Goal: Information Seeking & Learning: Learn about a topic

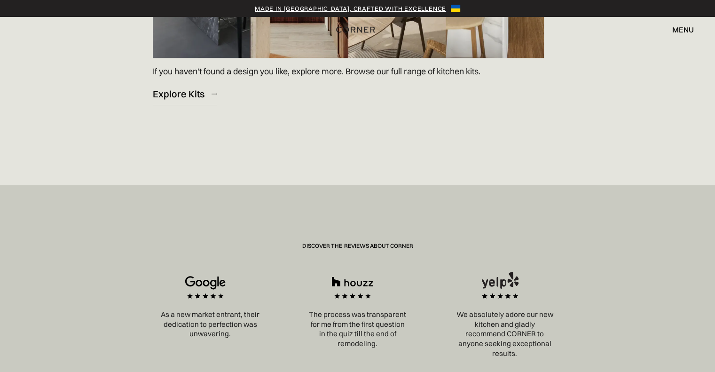
scroll to position [1552, 0]
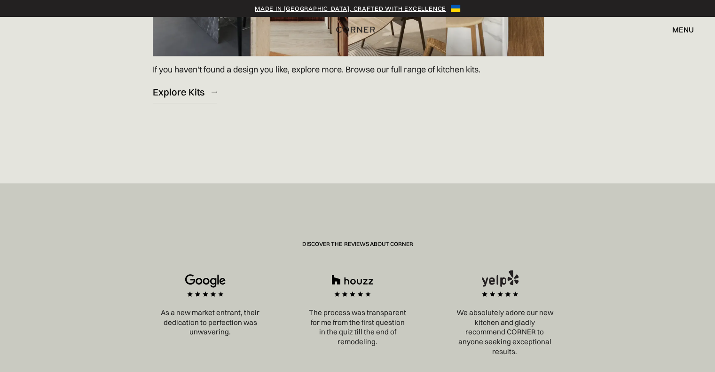
click at [350, 270] on img at bounding box center [353, 289] width 64 height 38
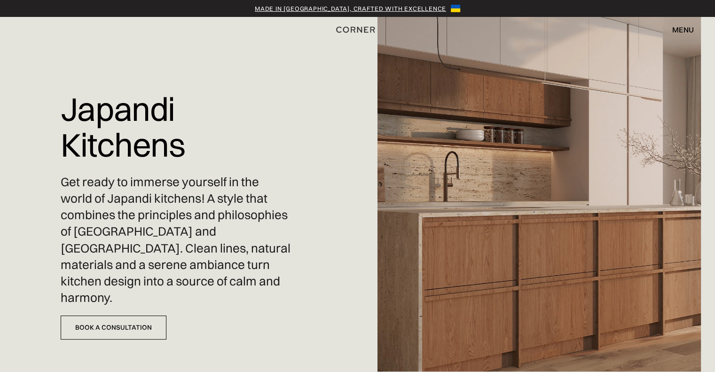
scroll to position [0, 0]
click at [499, 166] on img at bounding box center [540, 186] width 324 height 372
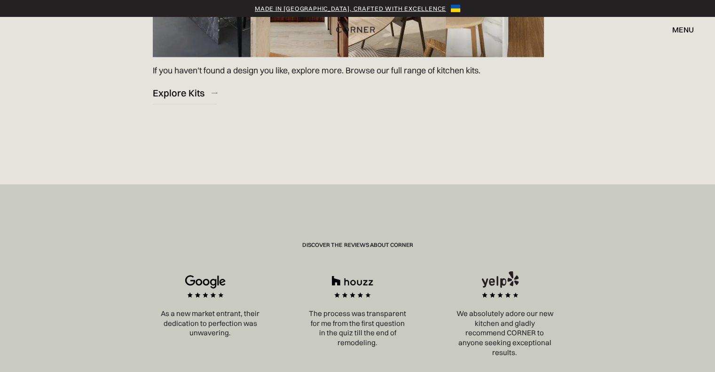
scroll to position [1552, 0]
click at [180, 86] on div "Explore Kits" at bounding box center [179, 92] width 52 height 13
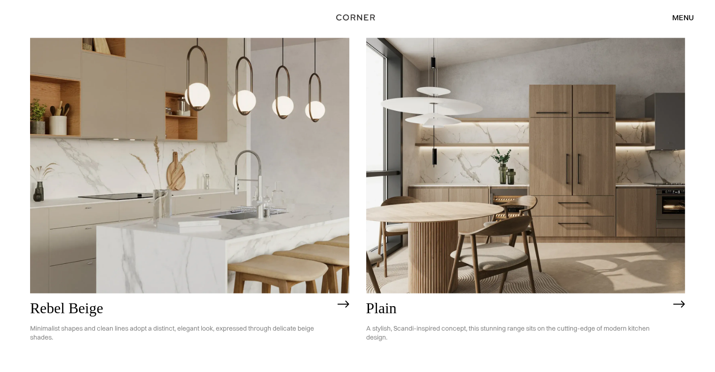
scroll to position [2045, 0]
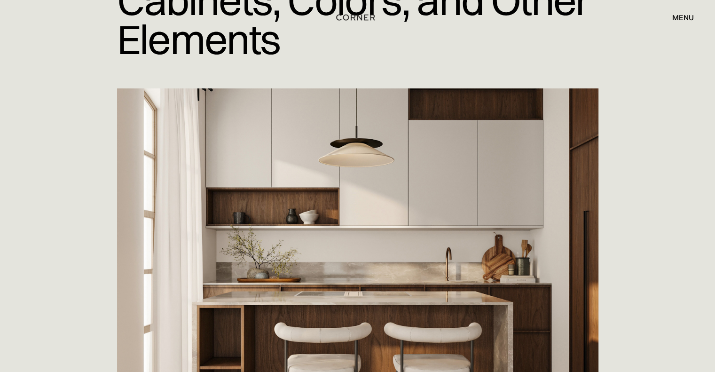
scroll to position [94, 0]
